Goal: Navigation & Orientation: Find specific page/section

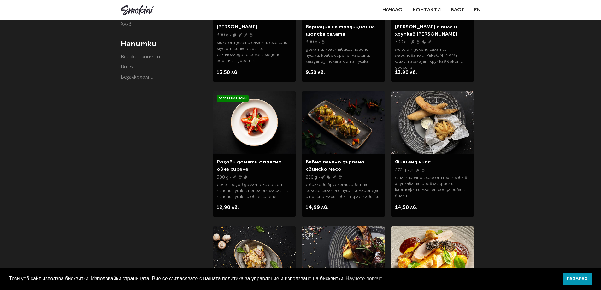
scroll to position [95, 0]
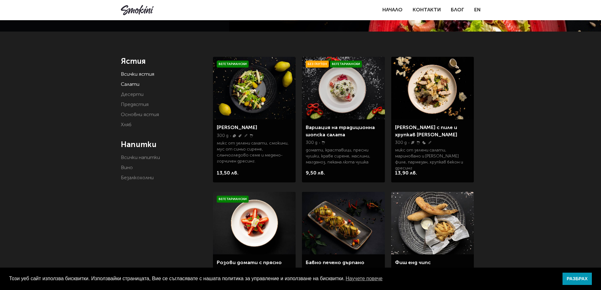
click at [135, 84] on link "Салати" at bounding box center [130, 84] width 19 height 5
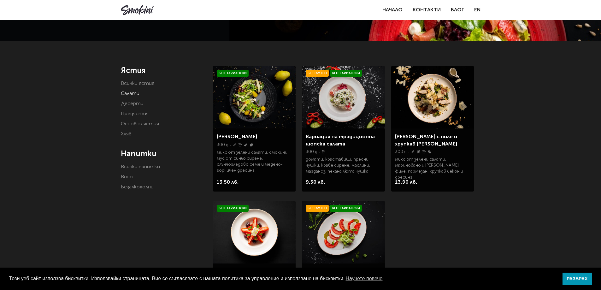
scroll to position [95, 0]
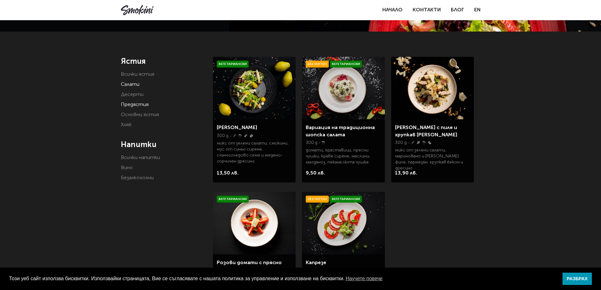
click at [136, 104] on link "Предястия" at bounding box center [135, 104] width 28 height 5
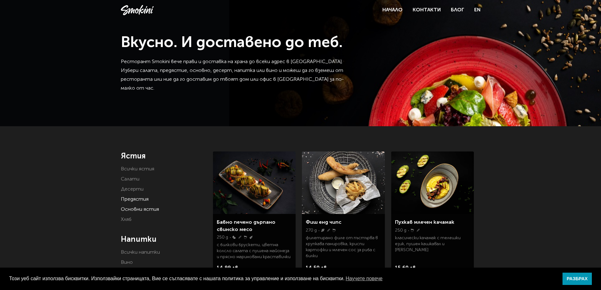
click at [141, 209] on link "Основни ястия" at bounding box center [140, 209] width 38 height 5
